Goal: Contribute content: Add original content to the website for others to see

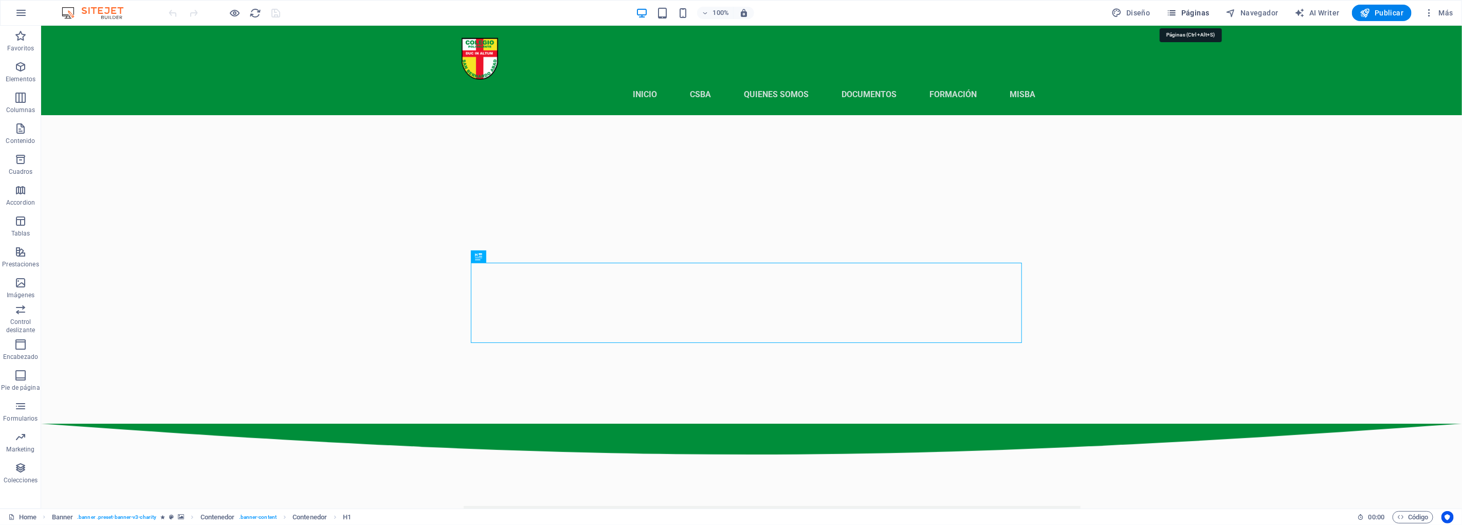
click at [1184, 11] on span "Páginas" at bounding box center [1188, 13] width 43 height 10
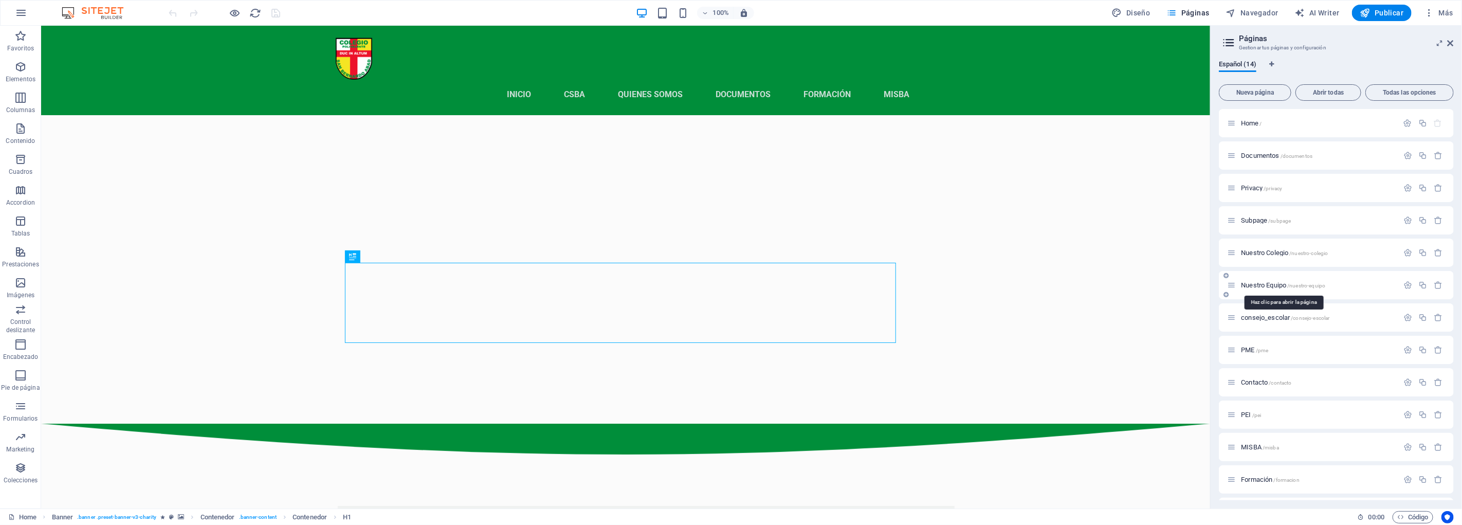
click at [1281, 286] on span "Nuestro Equipo /nuestro-equipo" at bounding box center [1283, 285] width 84 height 8
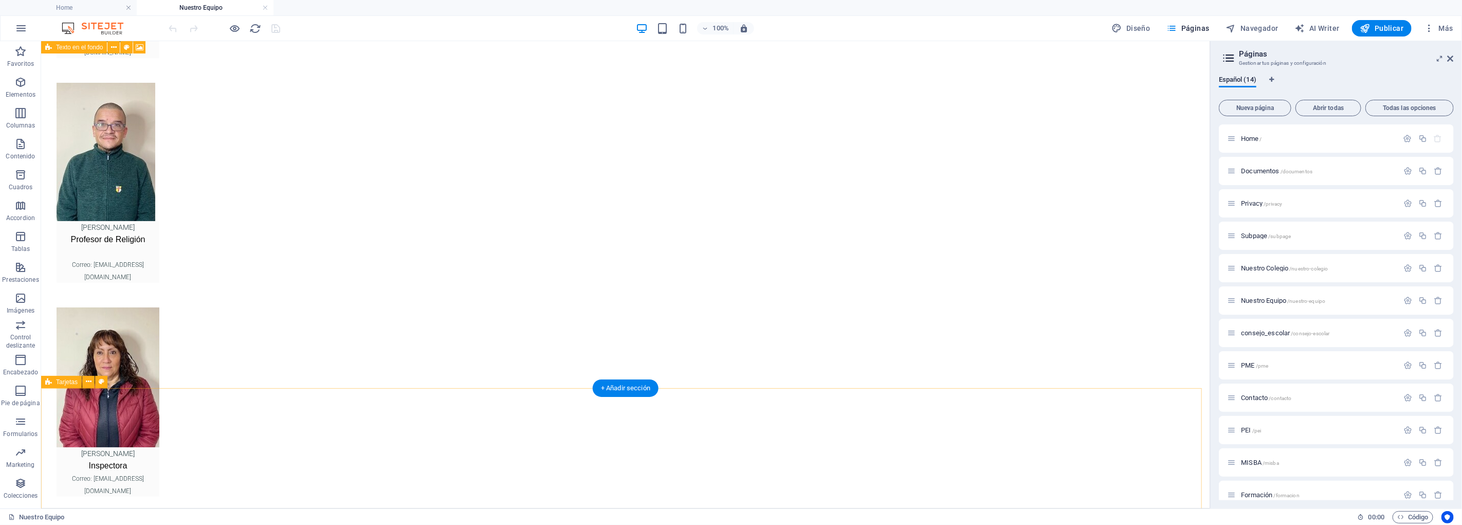
scroll to position [8508, 0]
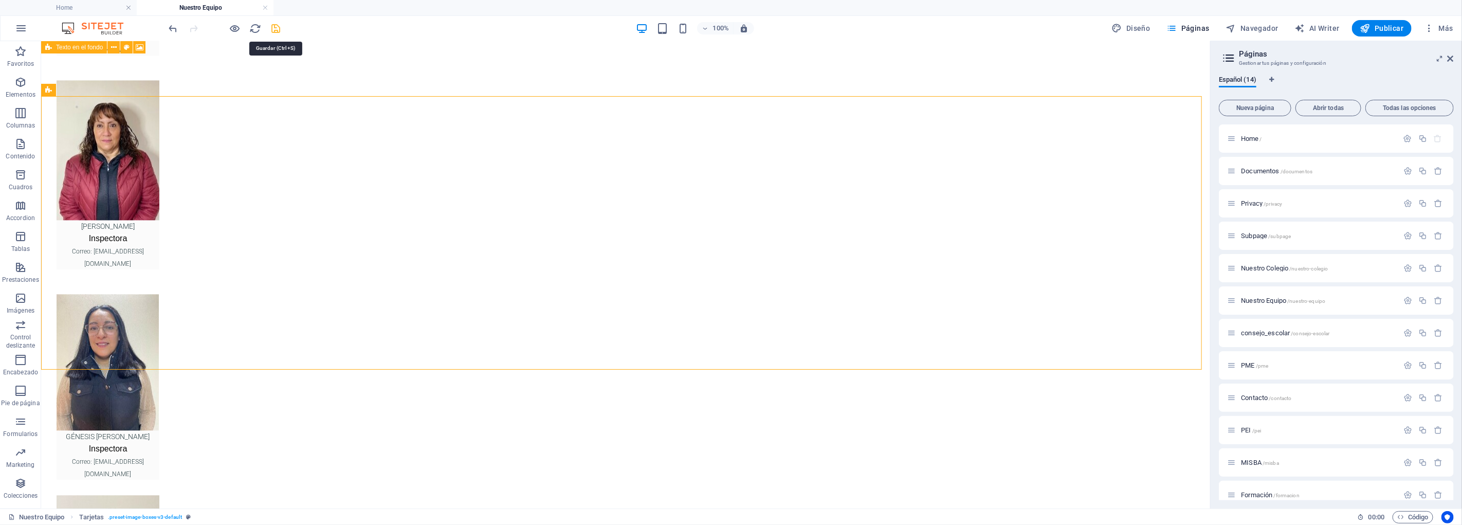
drag, startPoint x: 274, startPoint y: 26, endPoint x: 461, endPoint y: 74, distance: 193.2
click at [274, 26] on icon "save" at bounding box center [276, 29] width 12 height 12
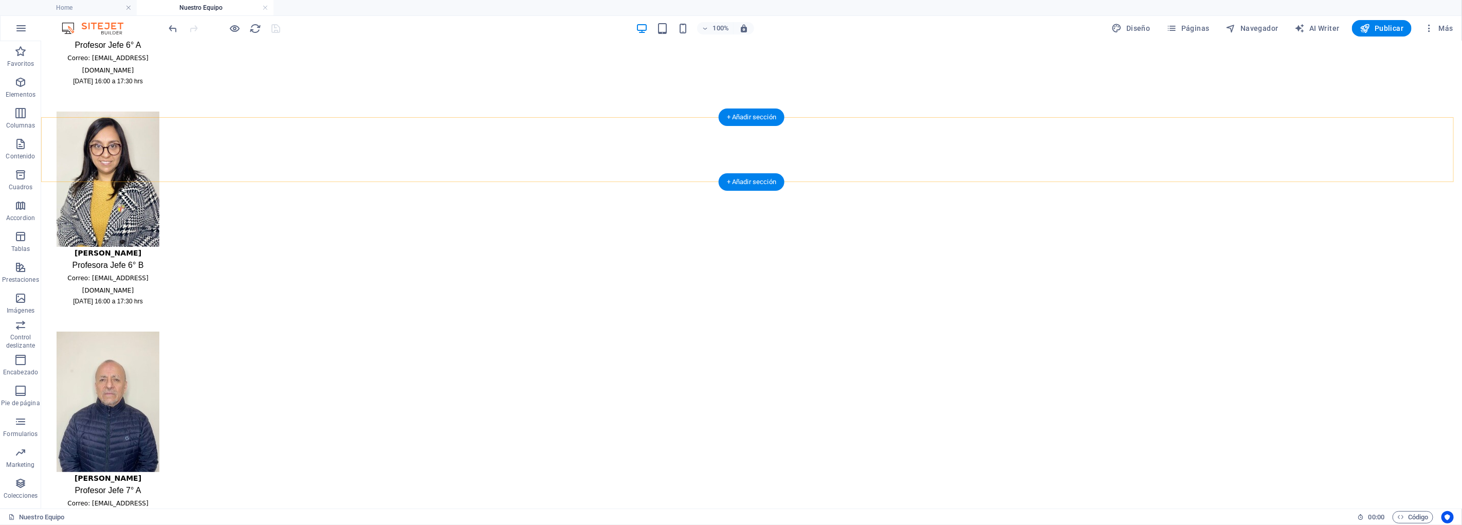
scroll to position [6450, 0]
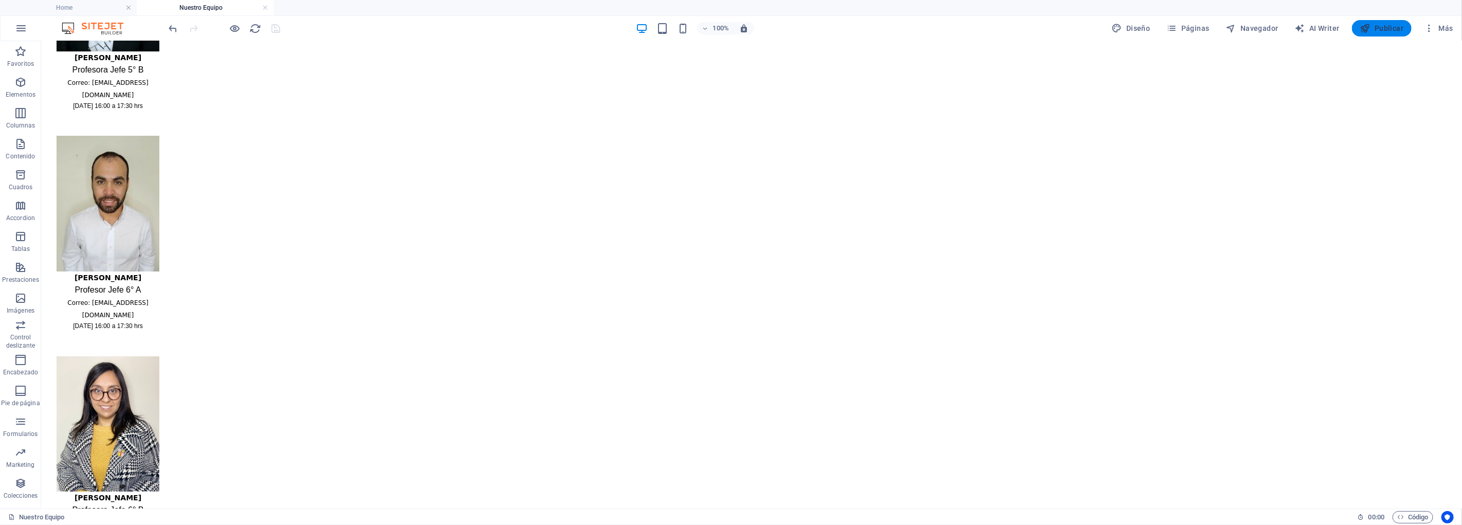
click at [1389, 28] on span "Publicar" at bounding box center [1382, 28] width 44 height 10
